Goal: Task Accomplishment & Management: Manage account settings

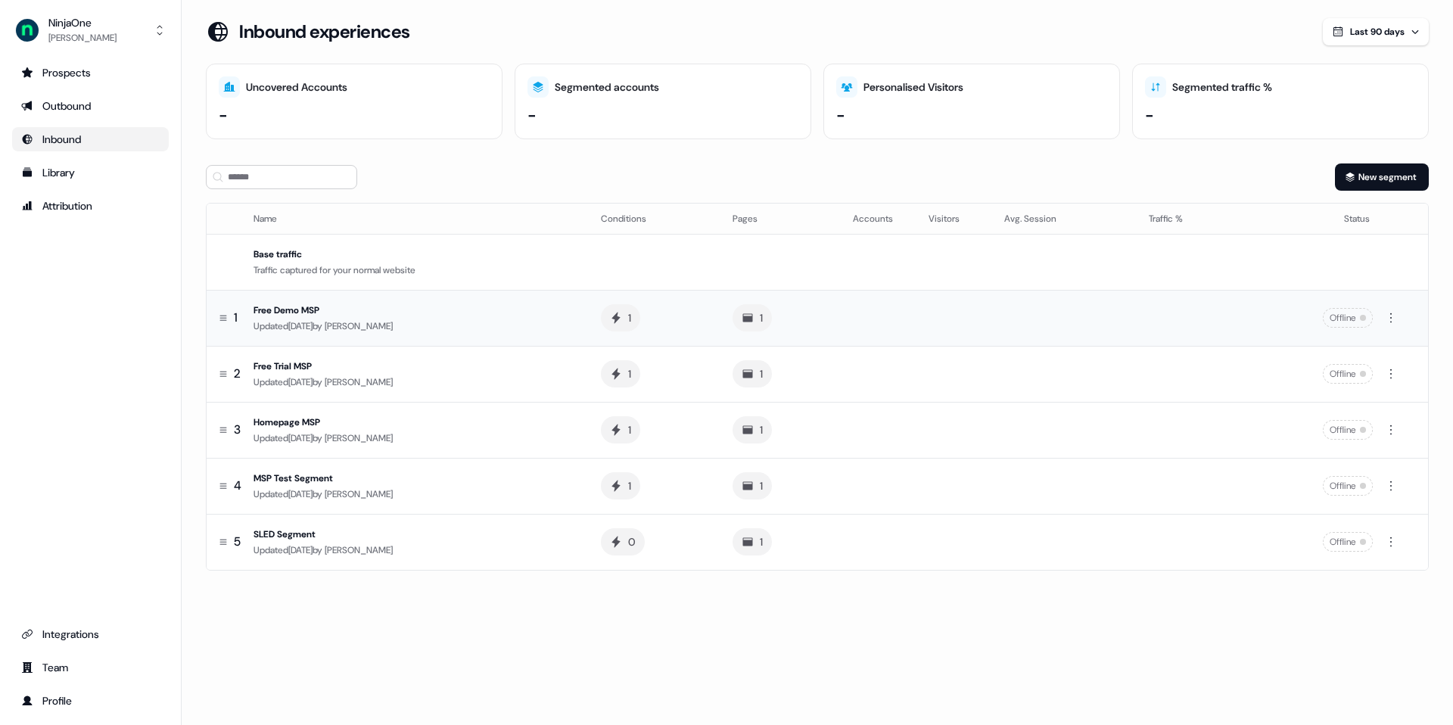
click at [1350, 314] on div "Offline" at bounding box center [1348, 318] width 50 height 20
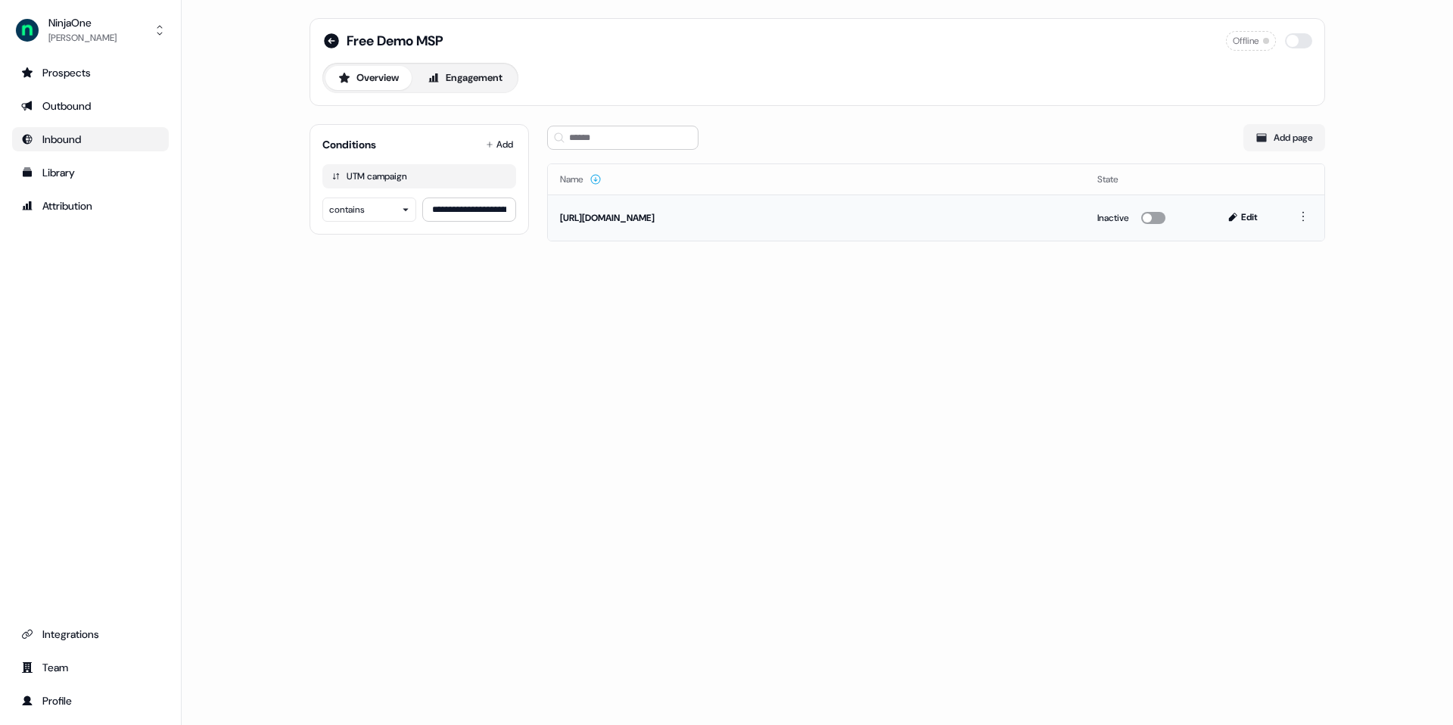
click at [1163, 216] on button "button" at bounding box center [1153, 218] width 24 height 12
click at [333, 40] on icon at bounding box center [331, 40] width 15 height 15
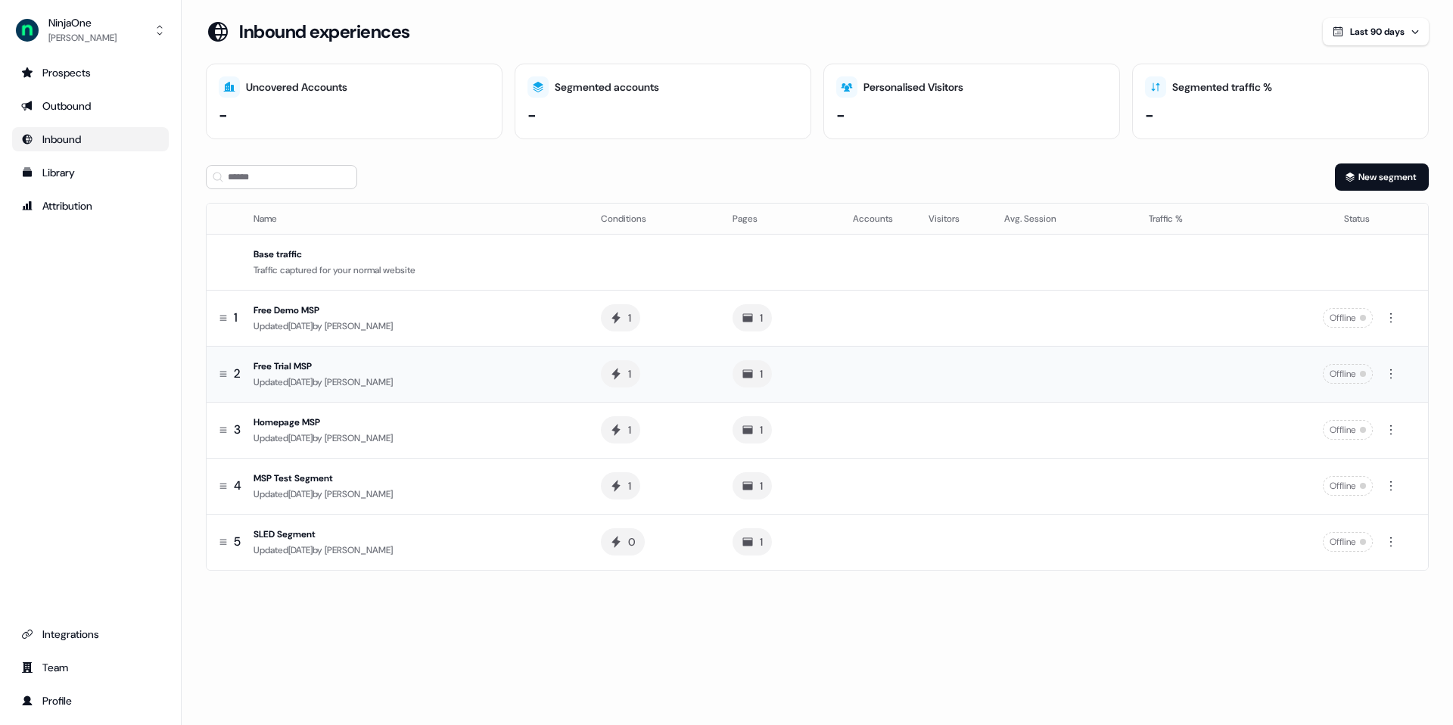
click at [450, 362] on div "Free Trial MSP" at bounding box center [415, 366] width 323 height 15
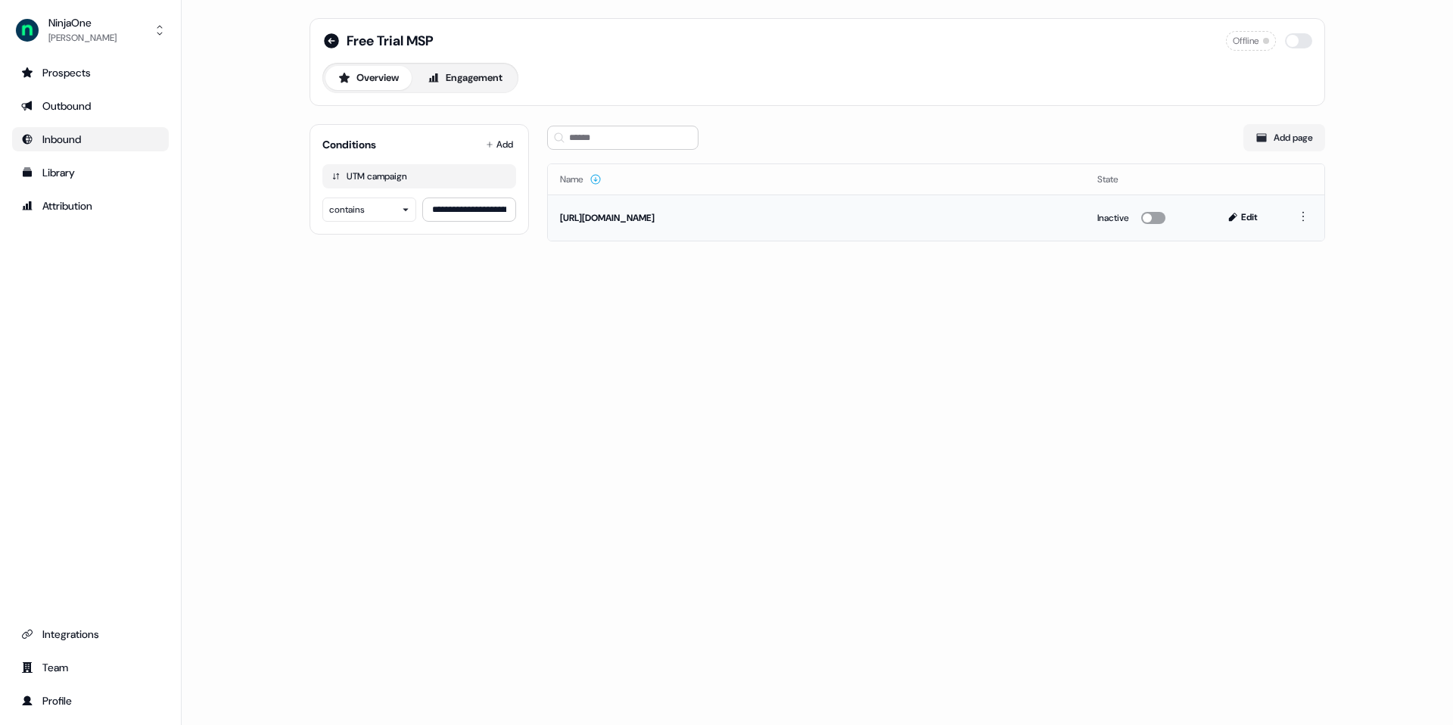
click at [1156, 217] on button "button" at bounding box center [1153, 218] width 24 height 12
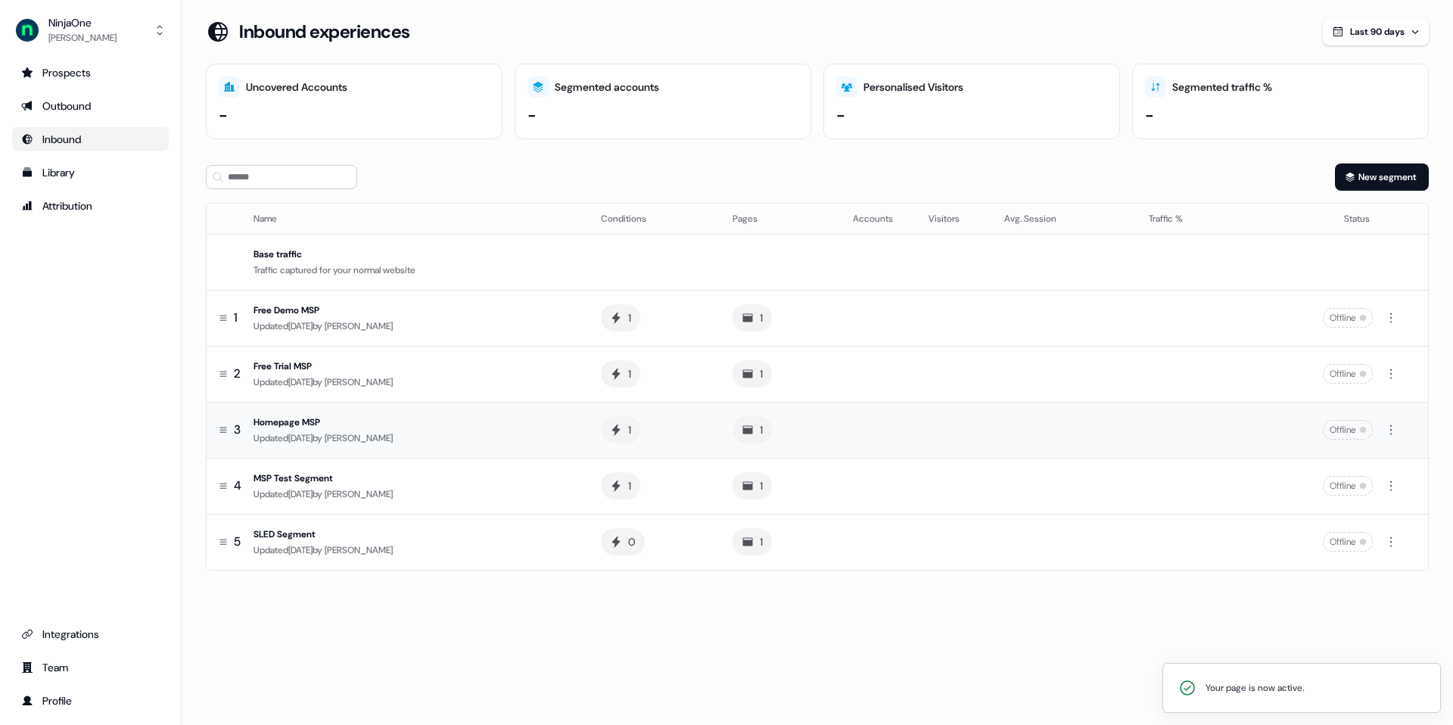
click at [363, 431] on div "Updated 19 days ago by Megan Lee" at bounding box center [415, 438] width 323 height 15
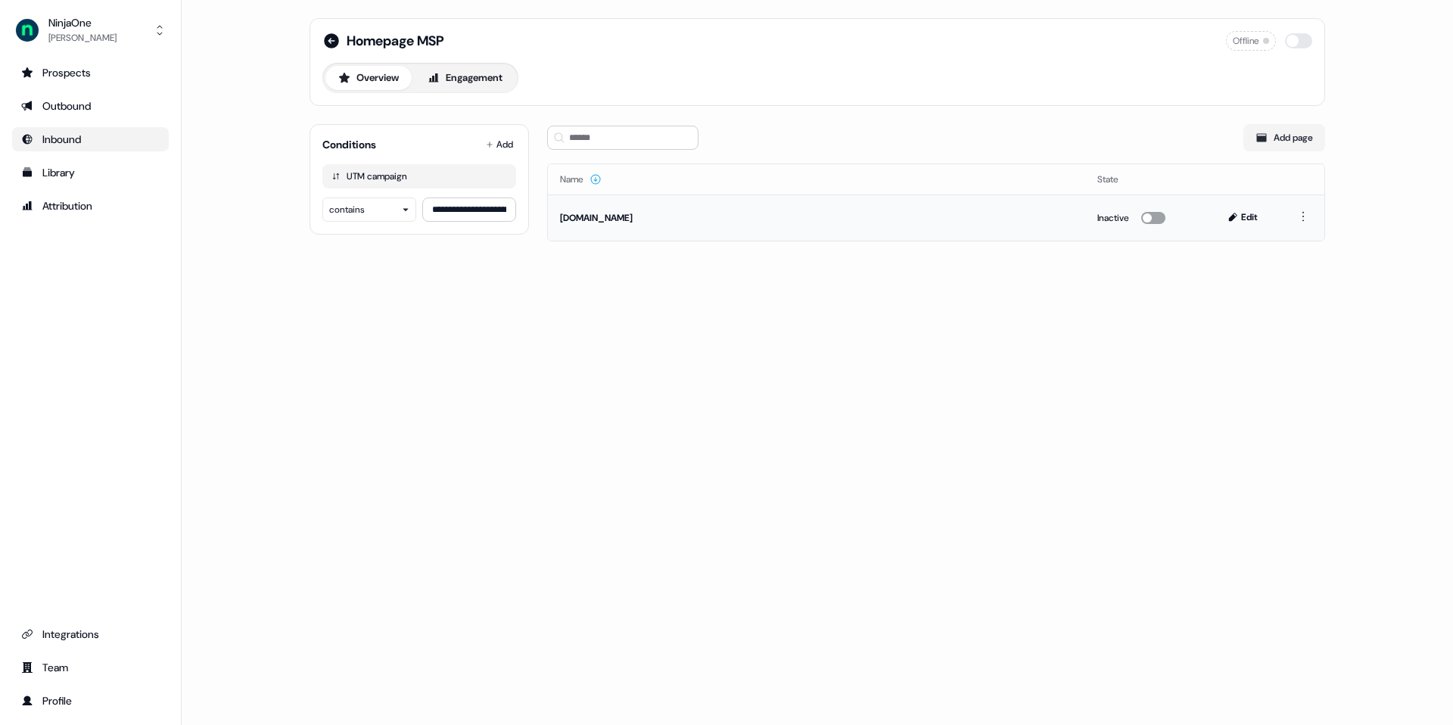
click at [1157, 219] on button "button" at bounding box center [1153, 218] width 24 height 12
click at [332, 47] on icon at bounding box center [331, 40] width 15 height 15
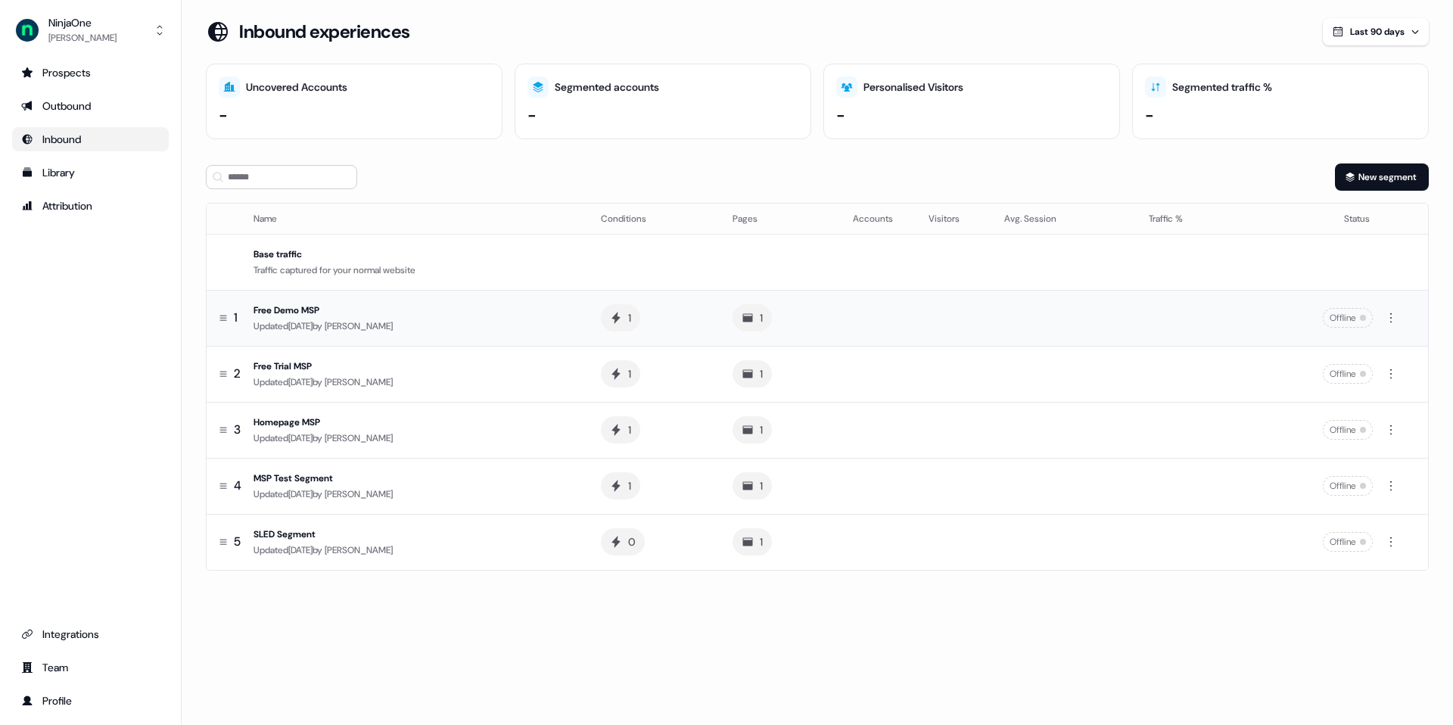
click at [1363, 321] on div "Offline" at bounding box center [1348, 318] width 50 height 20
click at [1391, 316] on html "For the best experience switch devices to a bigger screen. Go to Userled.io Nin…" at bounding box center [726, 362] width 1453 height 725
click at [1076, 634] on html "For the best experience switch devices to a bigger screen. Go to Userled.io Nin…" at bounding box center [726, 362] width 1453 height 725
click at [1356, 226] on th "Status" at bounding box center [1314, 219] width 135 height 30
